Goal: Entertainment & Leisure: Consume media (video, audio)

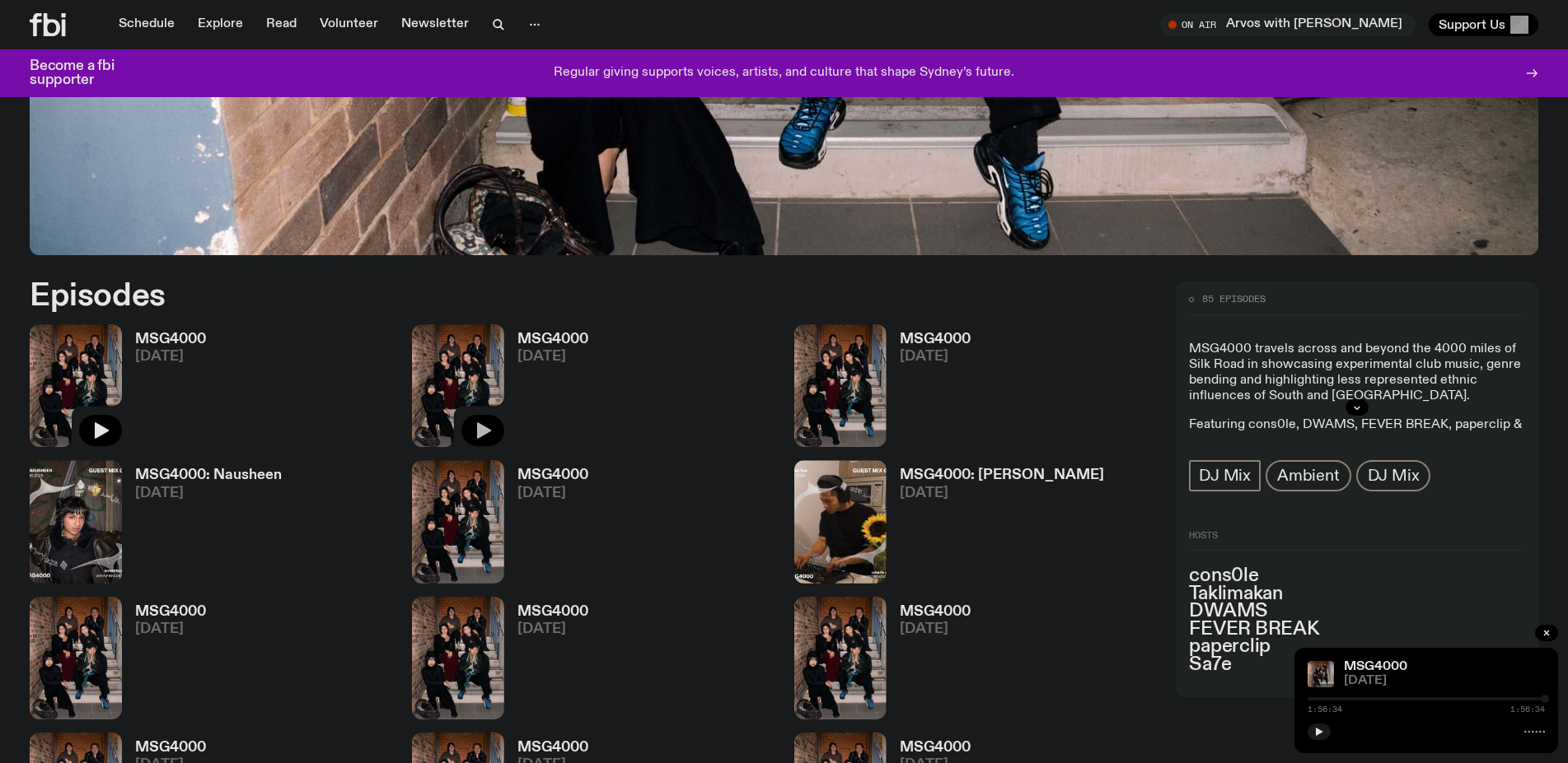
scroll to position [827, 0]
click at [484, 435] on icon "button" at bounding box center [483, 431] width 20 height 20
click at [1329, 730] on button "button" at bounding box center [1319, 732] width 23 height 16
click at [1321, 732] on icon "button" at bounding box center [1320, 731] width 7 height 8
drag, startPoint x: 1355, startPoint y: 717, endPoint x: 1366, endPoint y: 709, distance: 13.6
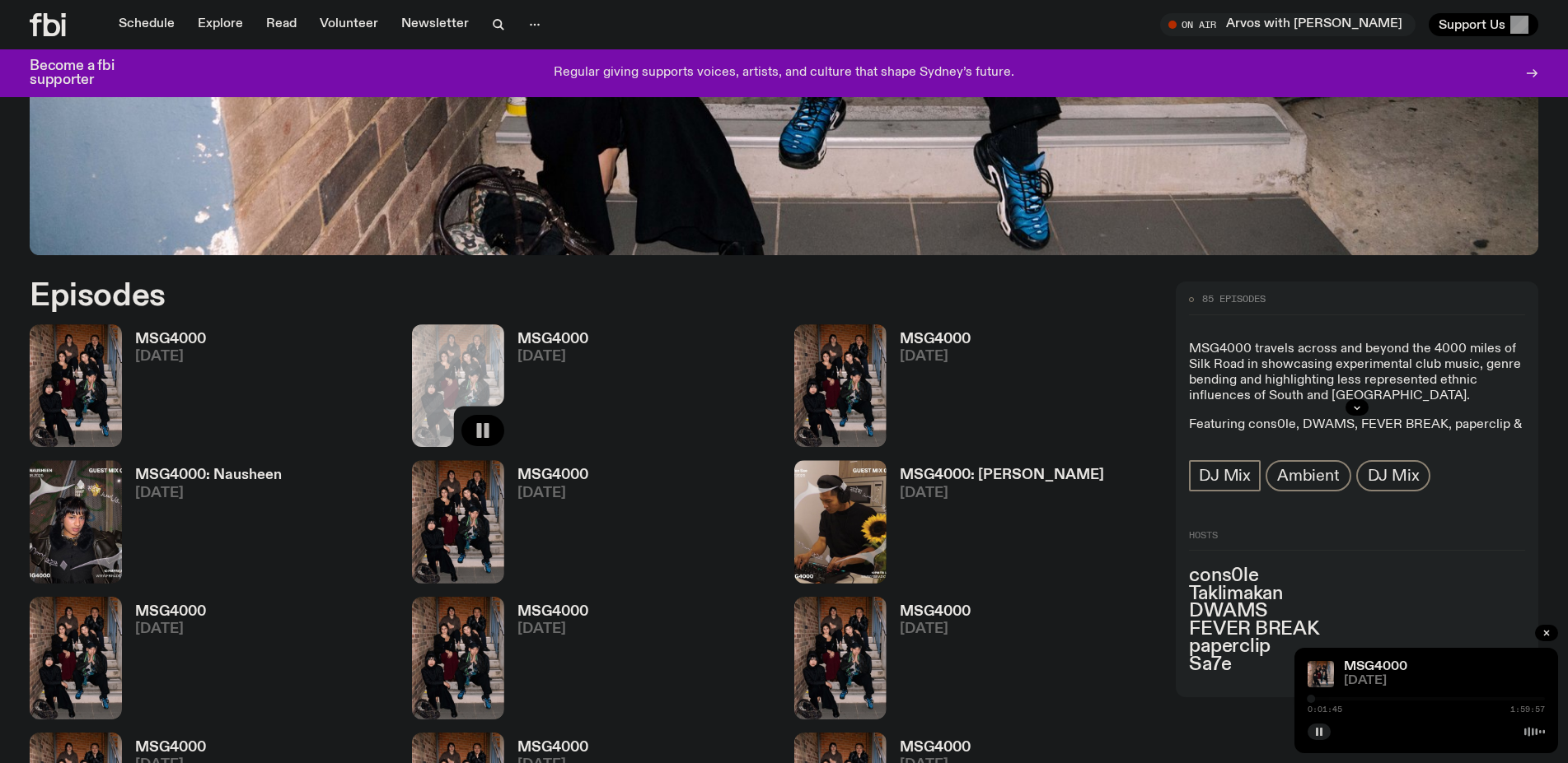
click at [1356, 716] on div "MSG4000 [DATE] 0:01:45 1:59:57" at bounding box center [1426, 701] width 264 height 106
click at [1367, 709] on div "0:01:45 1:59:57" at bounding box center [1425, 710] width 238 height 8
click at [1409, 727] on div at bounding box center [1425, 730] width 238 height 20
click at [1419, 707] on div "0:01:46 1:59:57" at bounding box center [1425, 710] width 238 height 8
click at [1419, 705] on div "0:01:46 1:59:57" at bounding box center [1425, 704] width 238 height 20
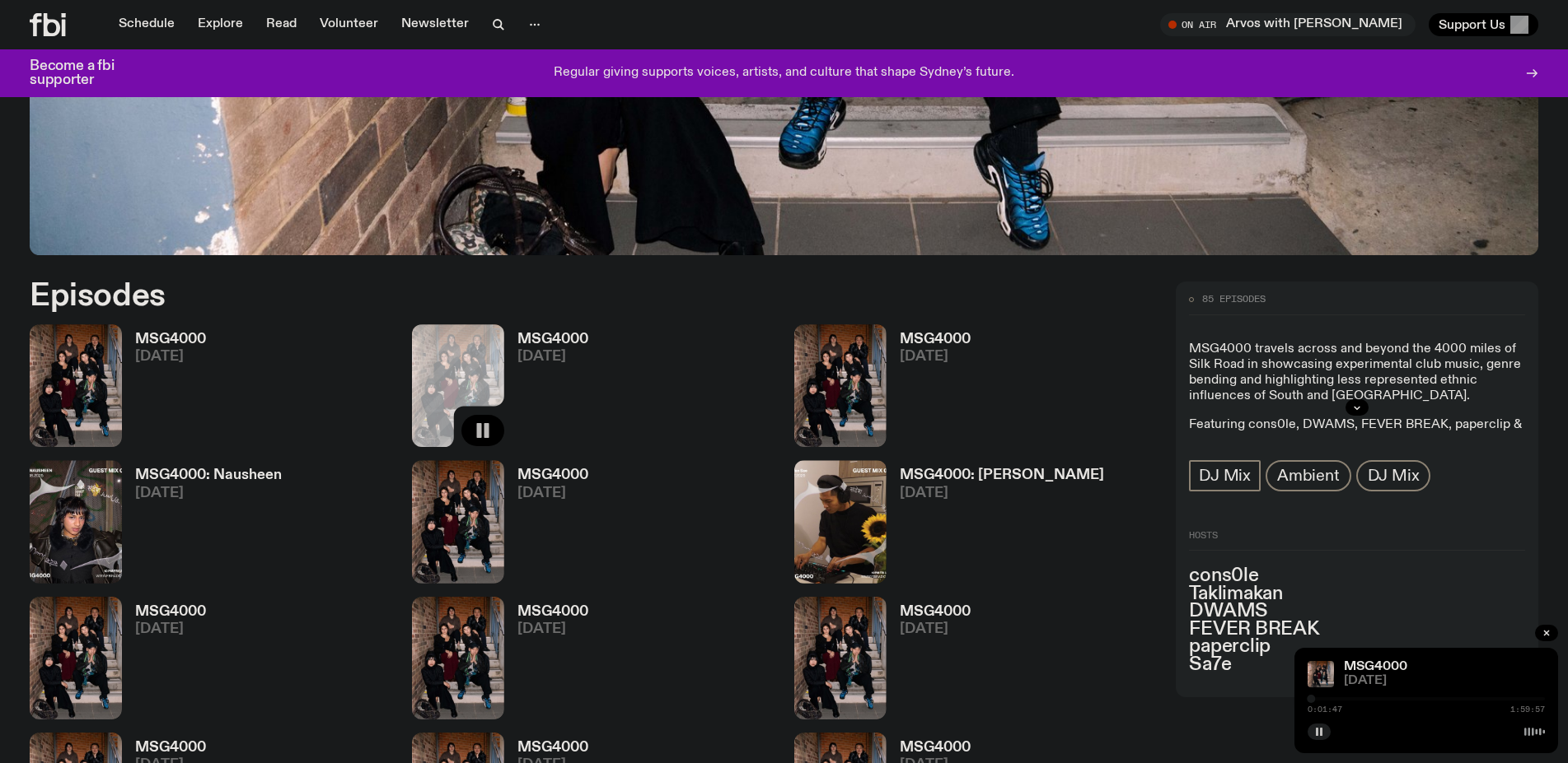
scroll to position [547, 0]
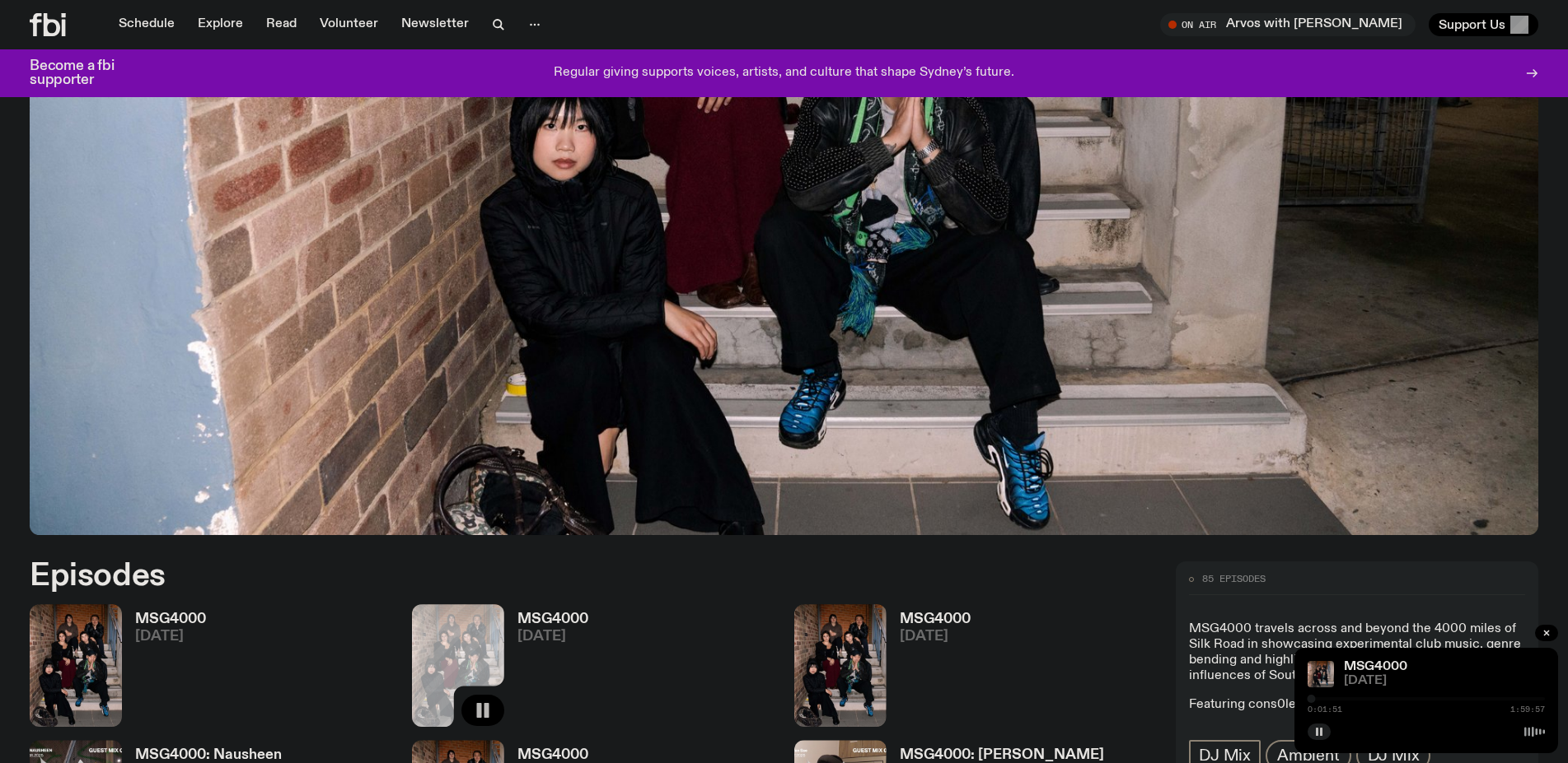
click at [1323, 701] on div at bounding box center [1425, 700] width 238 height 4
drag, startPoint x: 1313, startPoint y: 698, endPoint x: 1335, endPoint y: 697, distance: 22.0
click at [1335, 697] on div at bounding box center [1333, 699] width 8 height 8
click at [1342, 700] on div at bounding box center [1425, 700] width 238 height 4
click at [1352, 699] on div at bounding box center [1425, 700] width 238 height 4
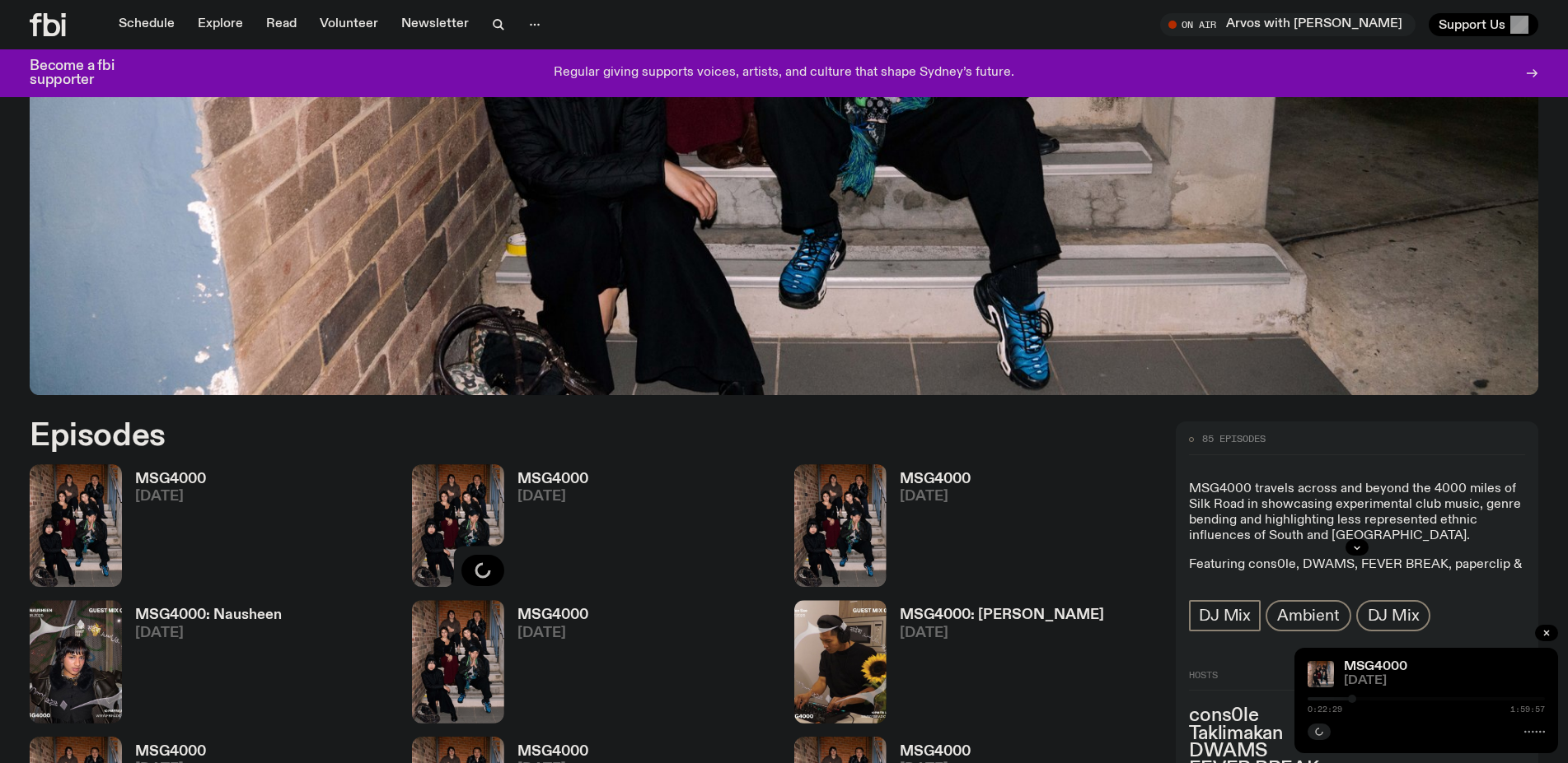
scroll to position [827, 0]
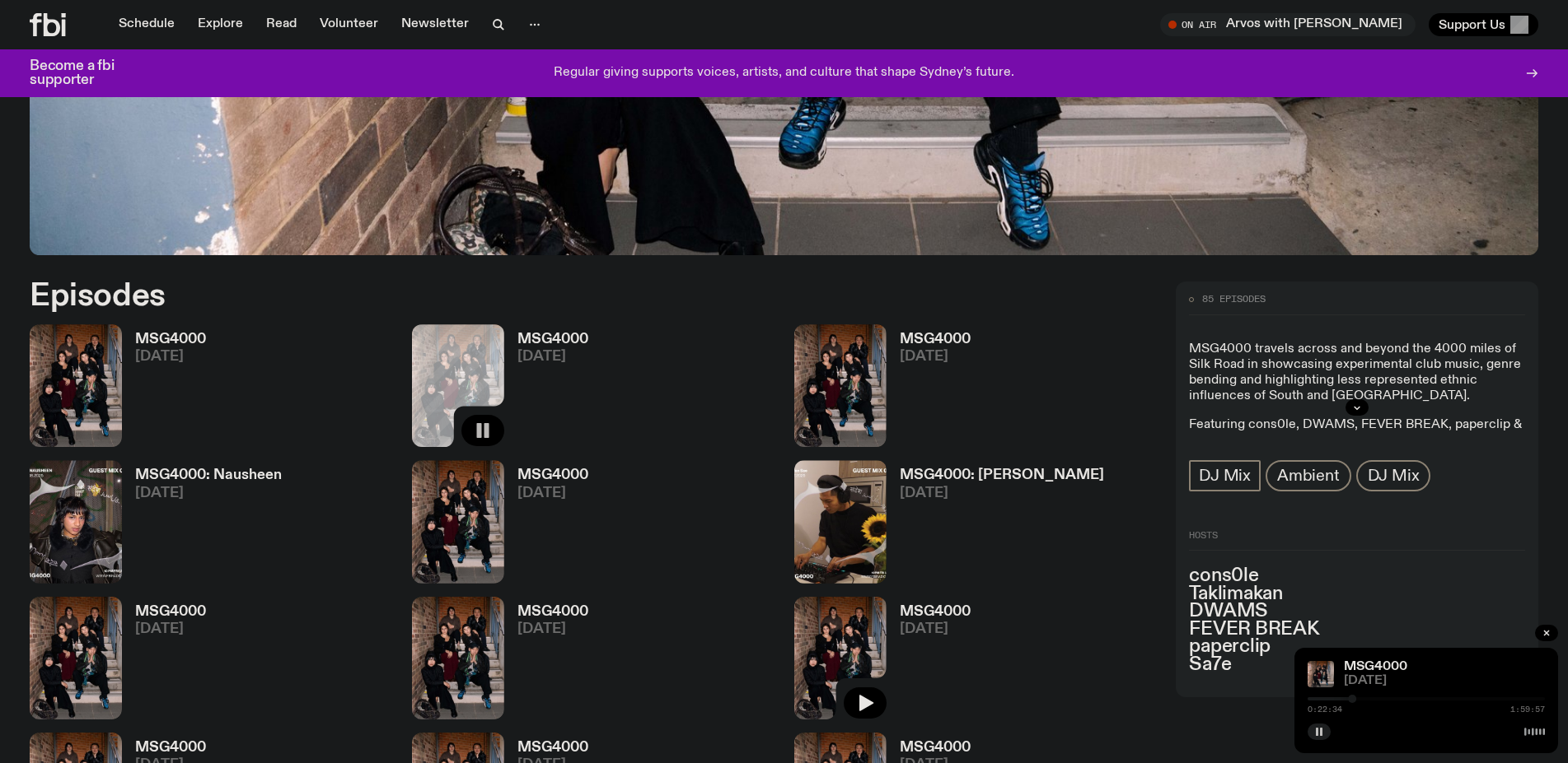
click at [837, 675] on img at bounding box center [840, 658] width 92 height 123
click at [856, 699] on icon "button" at bounding box center [865, 703] width 20 height 20
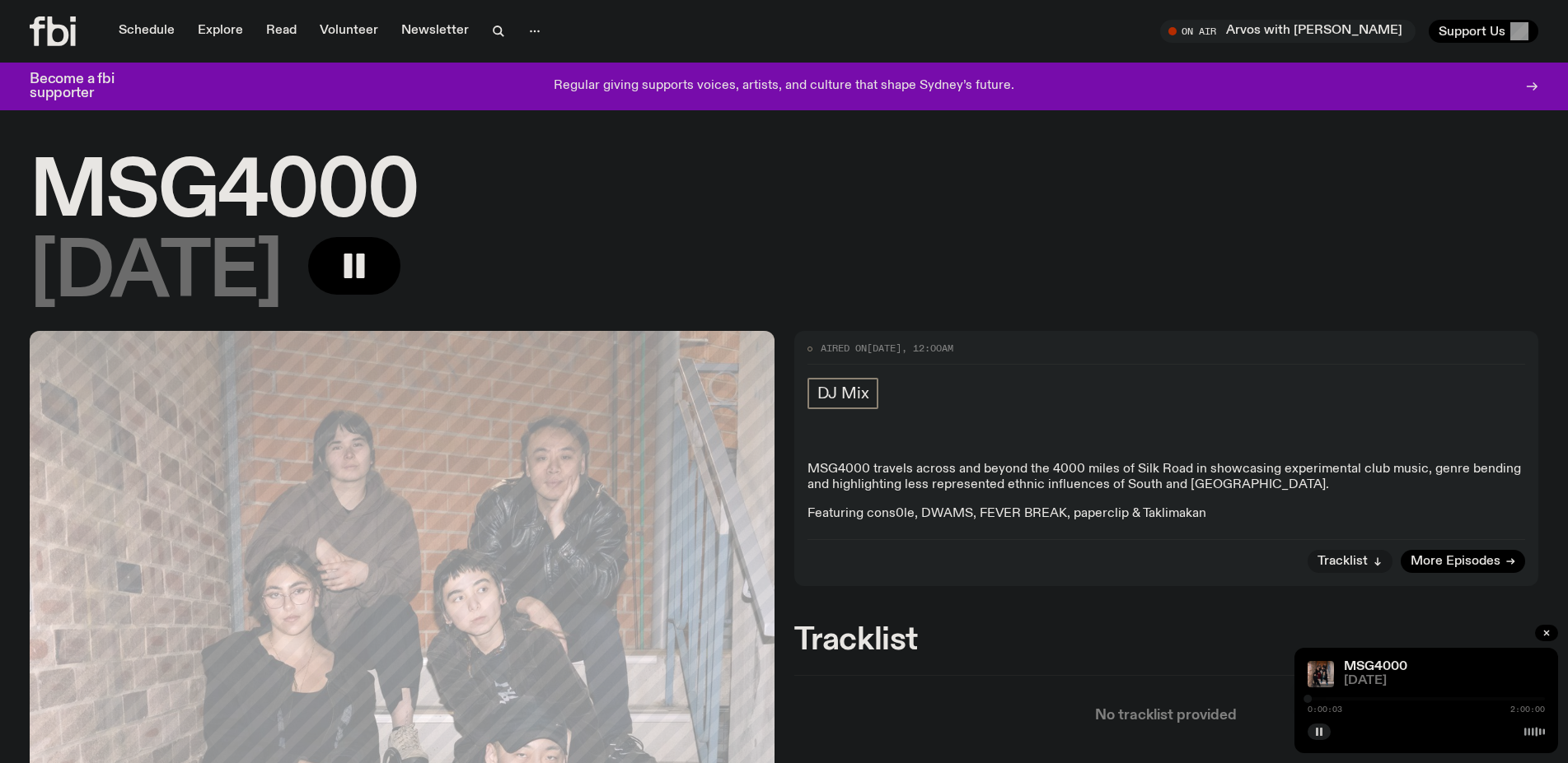
click at [1329, 700] on div at bounding box center [1425, 700] width 238 height 4
click at [1335, 699] on div at bounding box center [1425, 700] width 238 height 4
click at [1345, 701] on div at bounding box center [1425, 700] width 238 height 4
click at [1346, 698] on div "0:14:13 2:00:00" at bounding box center [1425, 704] width 238 height 20
click at [1347, 698] on div "0:14:13 2:00:00" at bounding box center [1425, 704] width 238 height 20
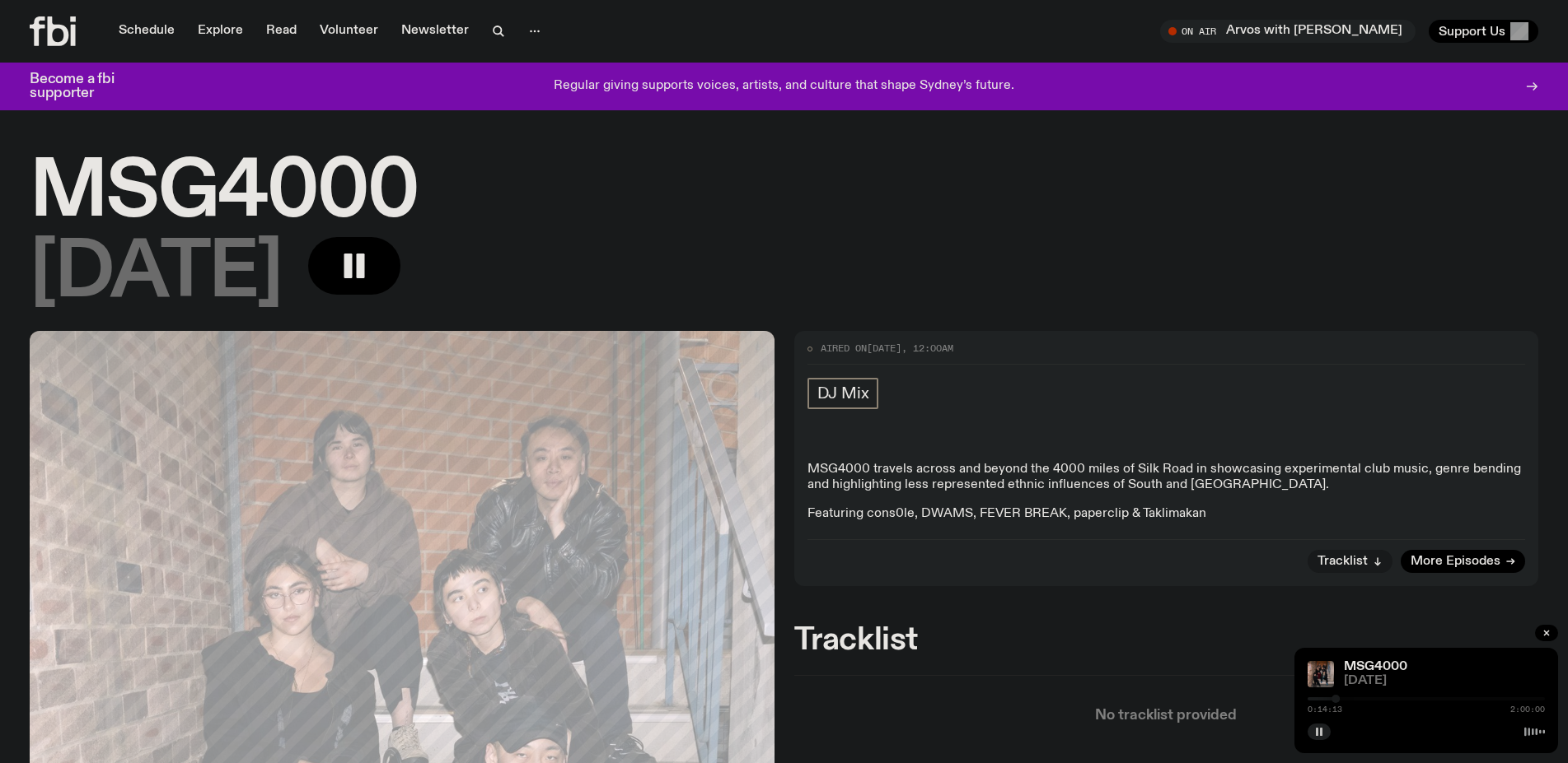
click at [1347, 698] on div at bounding box center [1425, 700] width 238 height 4
click at [1361, 699] on div at bounding box center [1425, 700] width 238 height 4
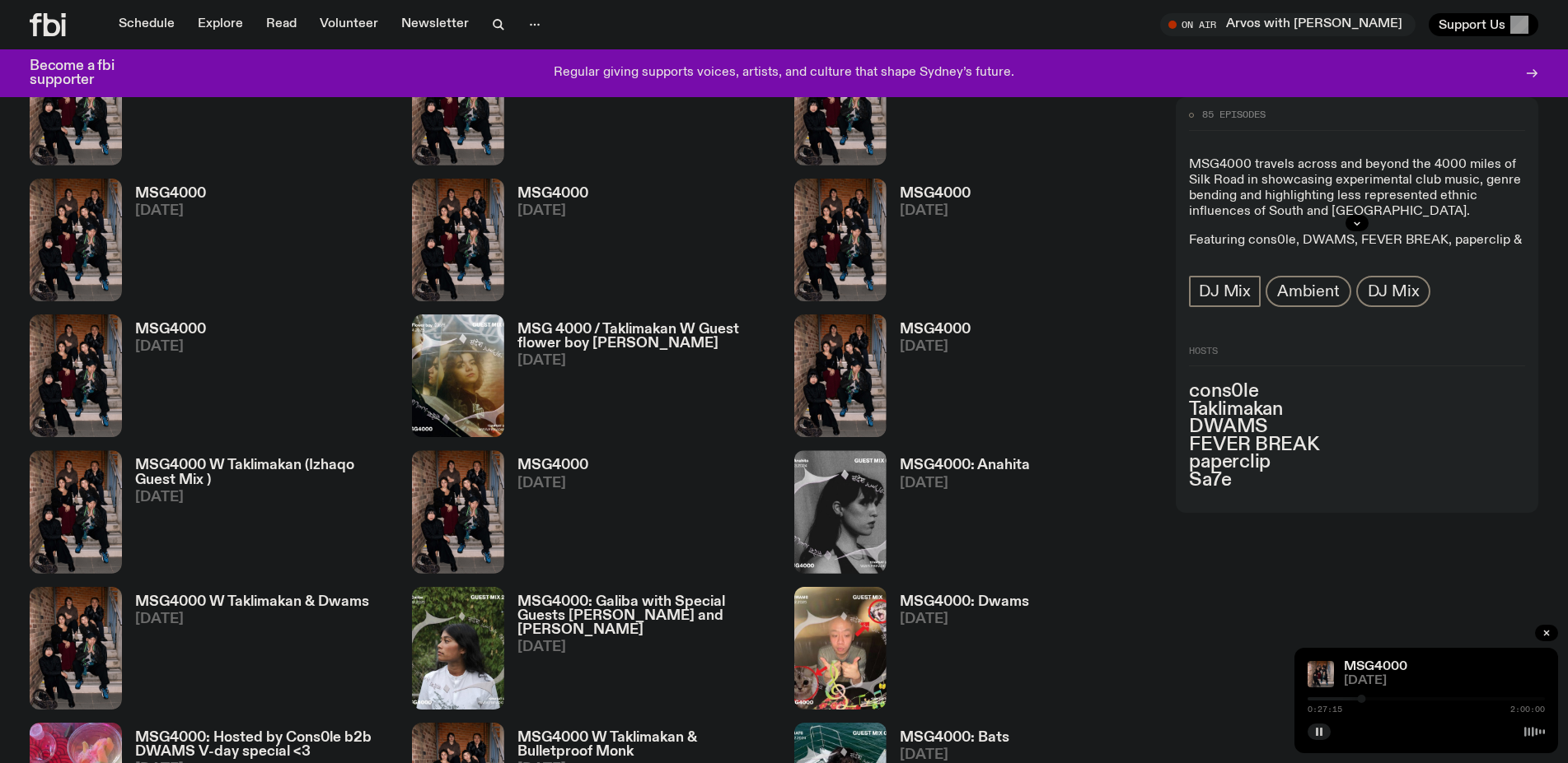
scroll to position [2214, 0]
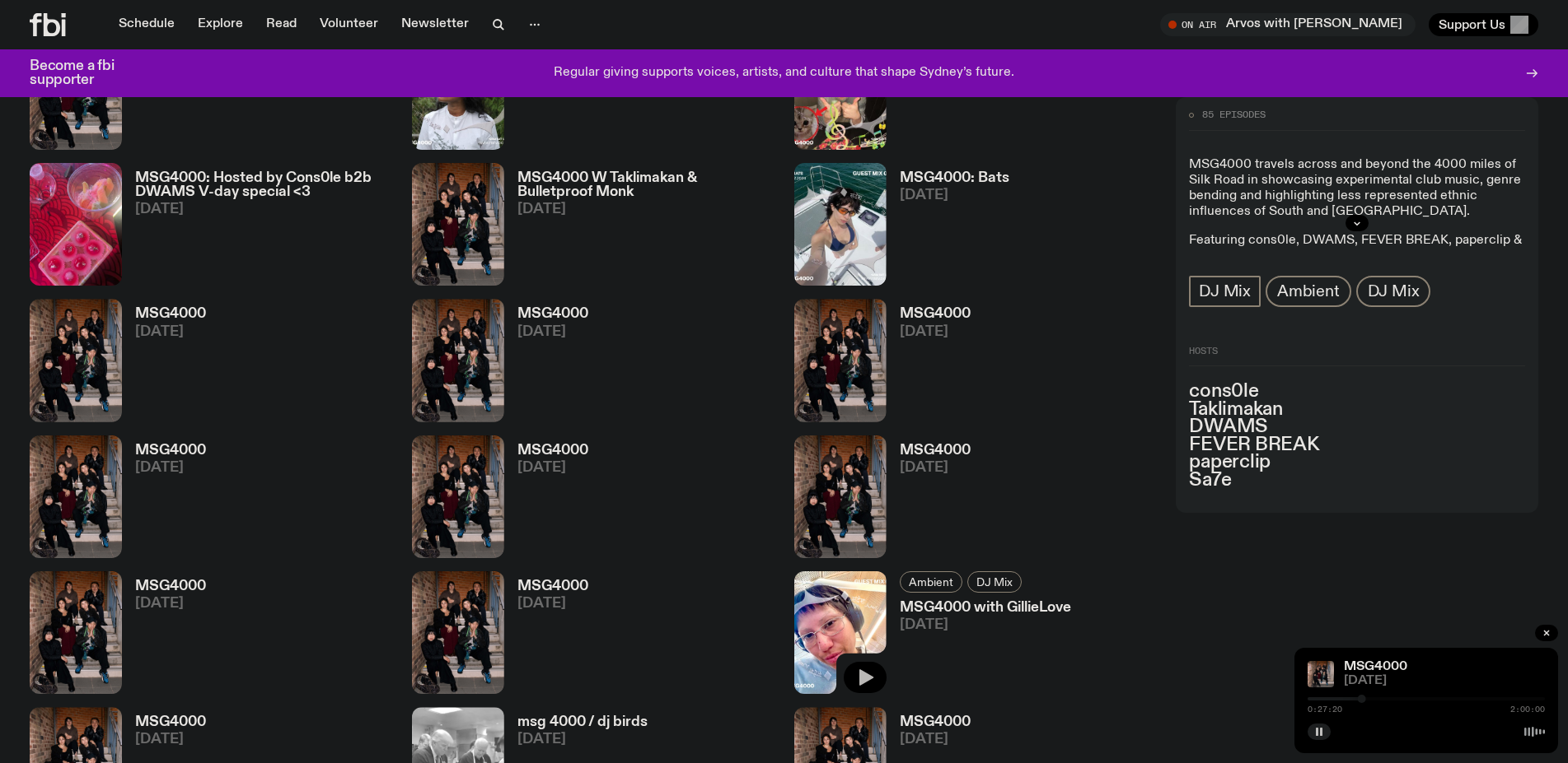
click at [878, 679] on button "button" at bounding box center [864, 677] width 42 height 32
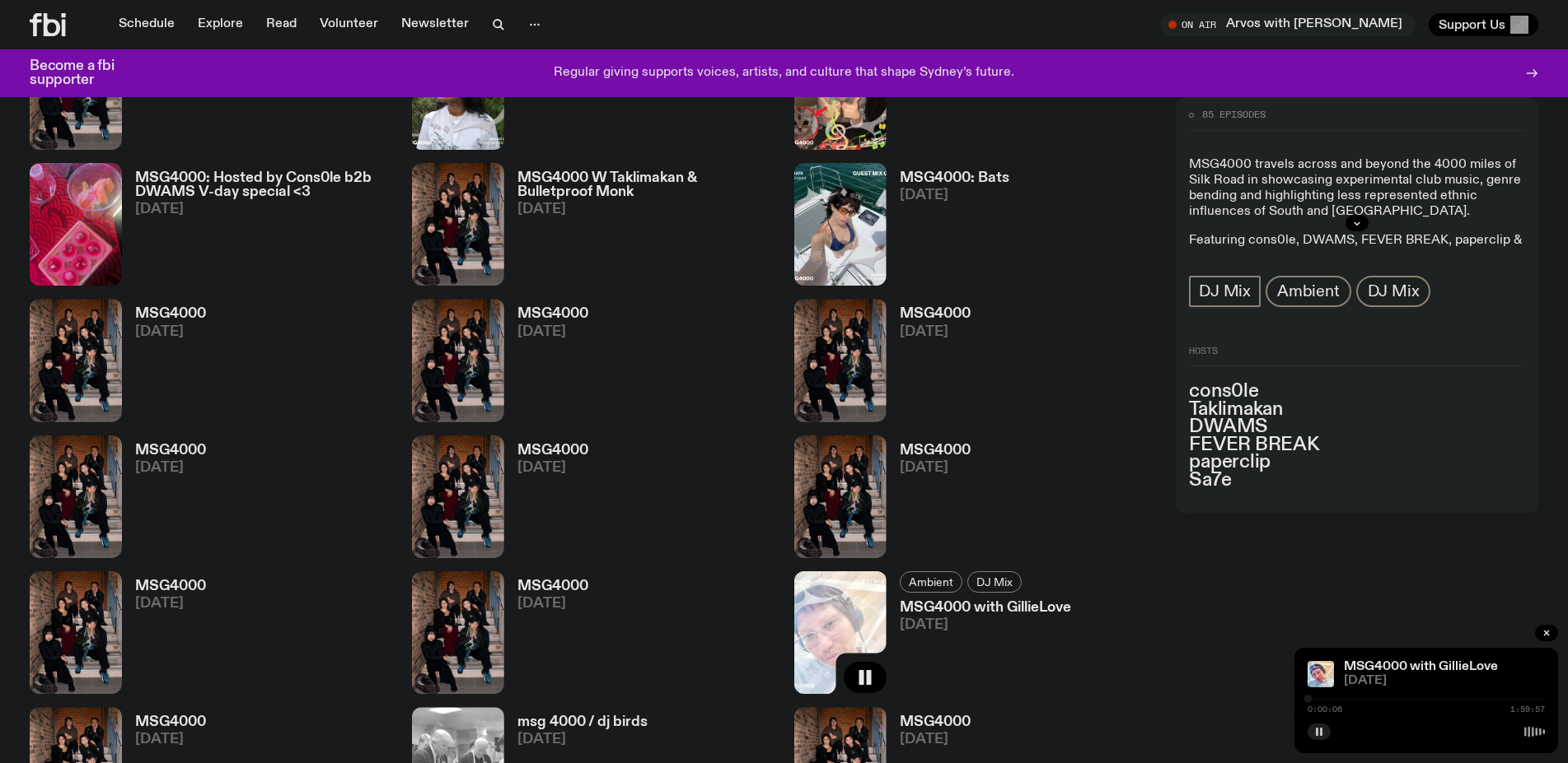
click at [1323, 698] on div "0:00:06 1:59:57" at bounding box center [1425, 704] width 238 height 20
click at [1326, 698] on div at bounding box center [1425, 700] width 238 height 4
click at [1343, 698] on div at bounding box center [1425, 700] width 238 height 4
click at [1337, 700] on div at bounding box center [1224, 700] width 238 height 4
